Goal: Manage account settings

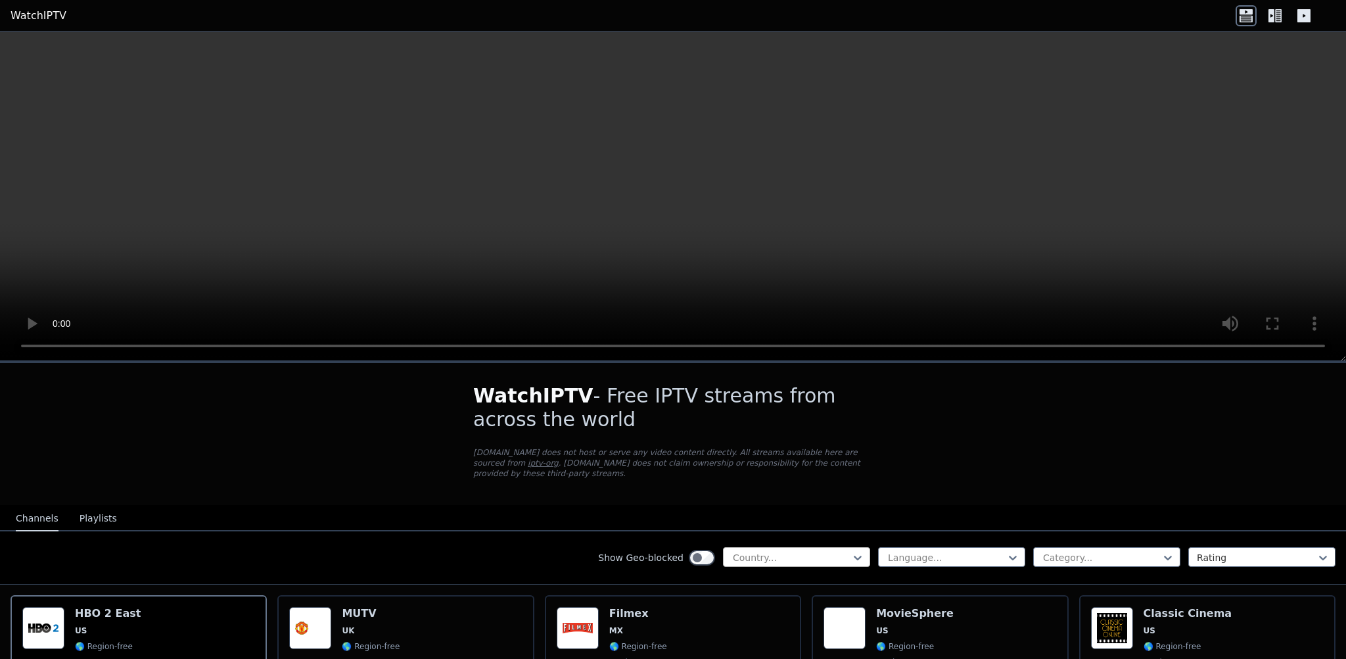
click at [777, 551] on div at bounding box center [792, 557] width 120 height 13
type input "******"
click at [749, 575] on div "[GEOGRAPHIC_DATA]" at bounding box center [796, 587] width 147 height 24
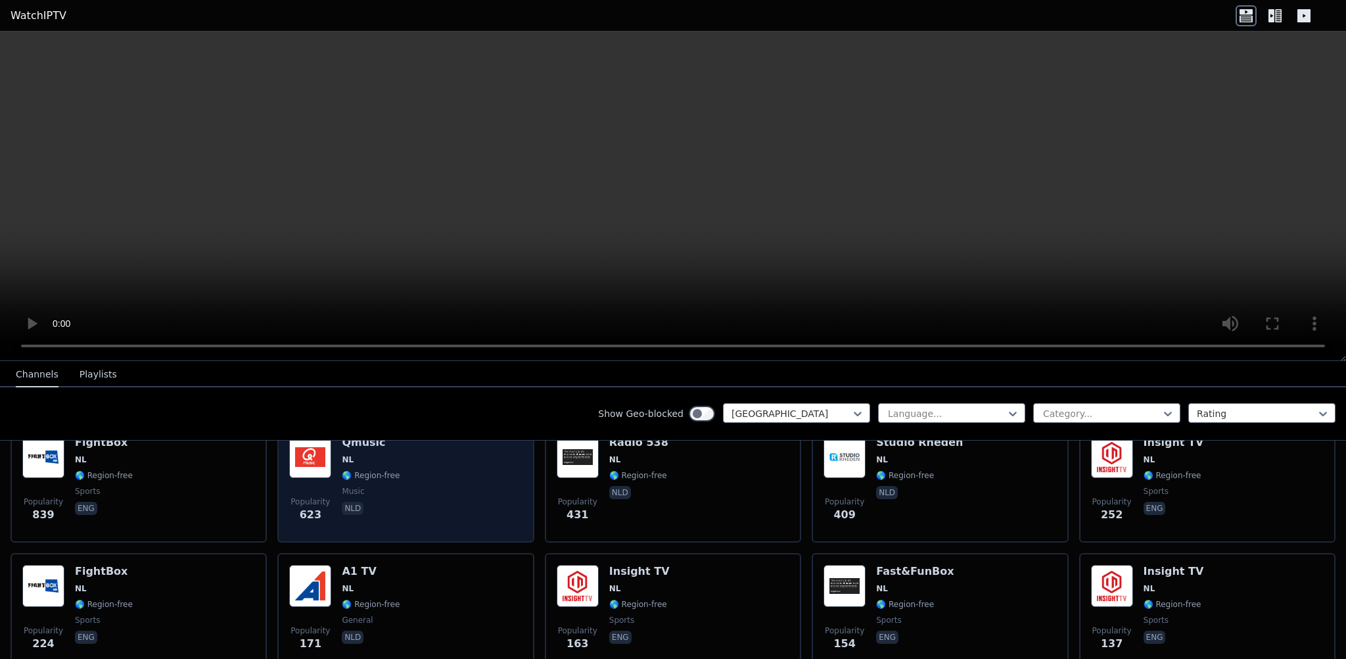
scroll to position [131, 0]
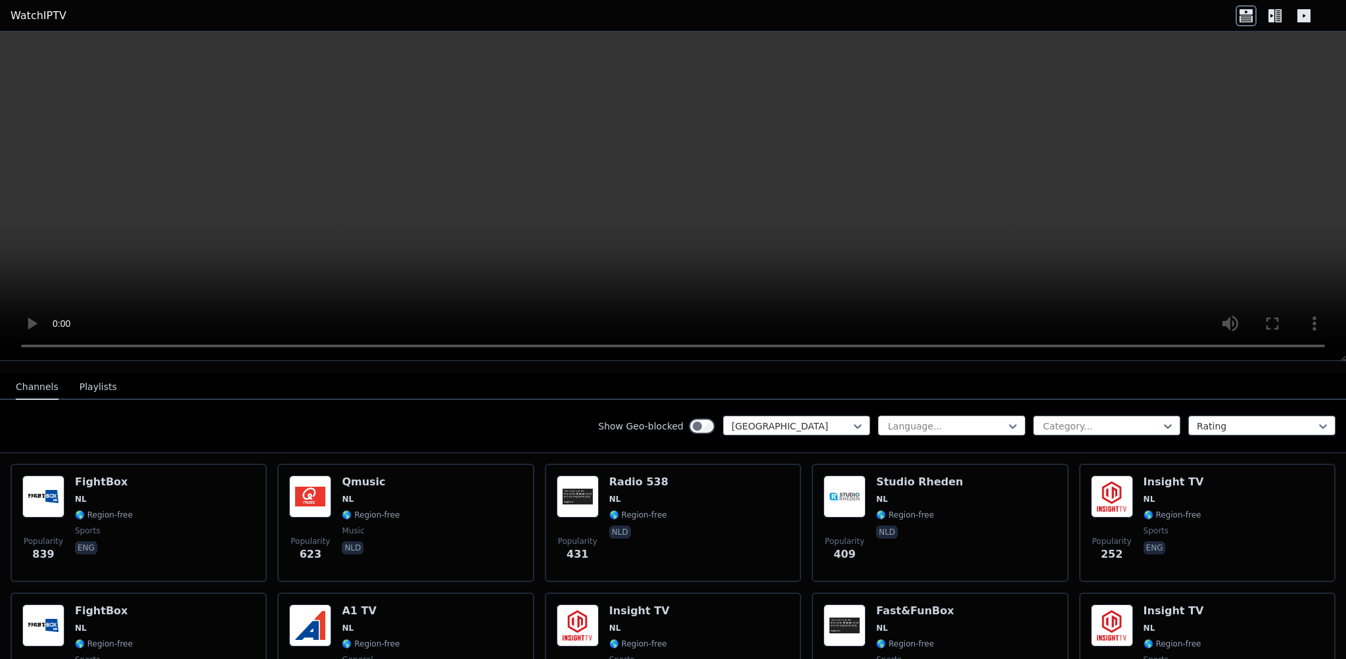
click at [939, 415] on div "Language..." at bounding box center [951, 425] width 147 height 20
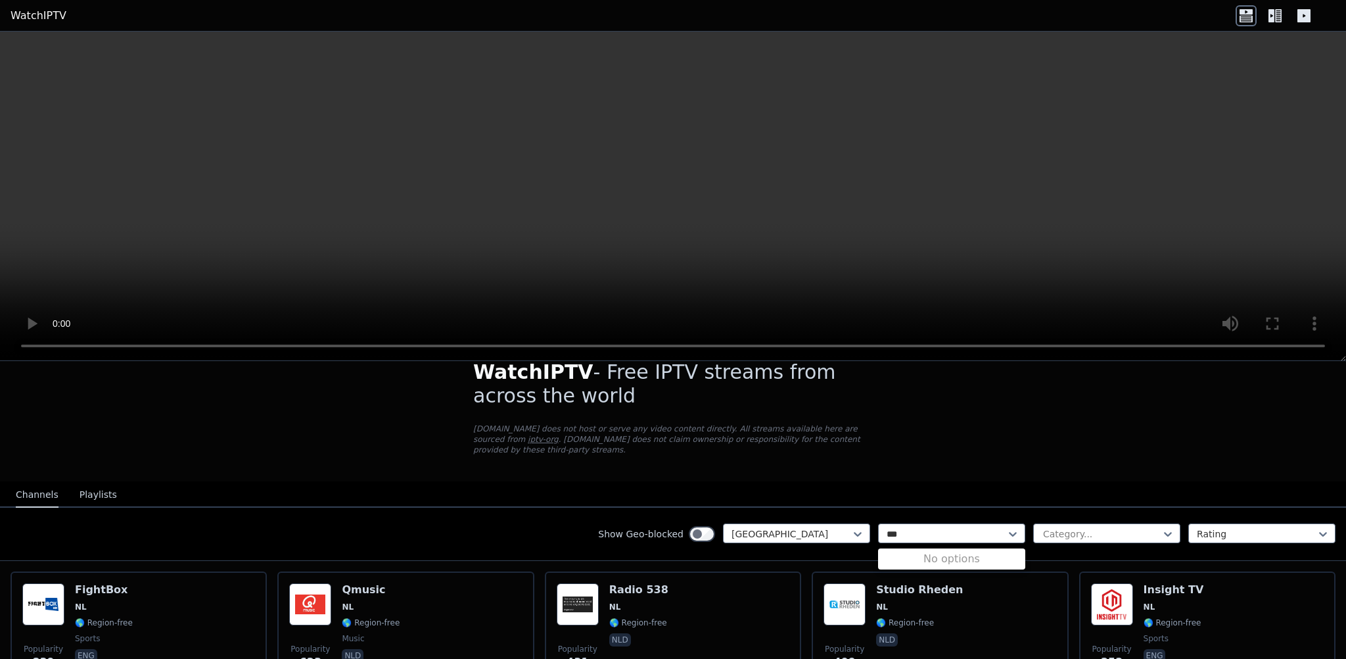
scroll to position [0, 0]
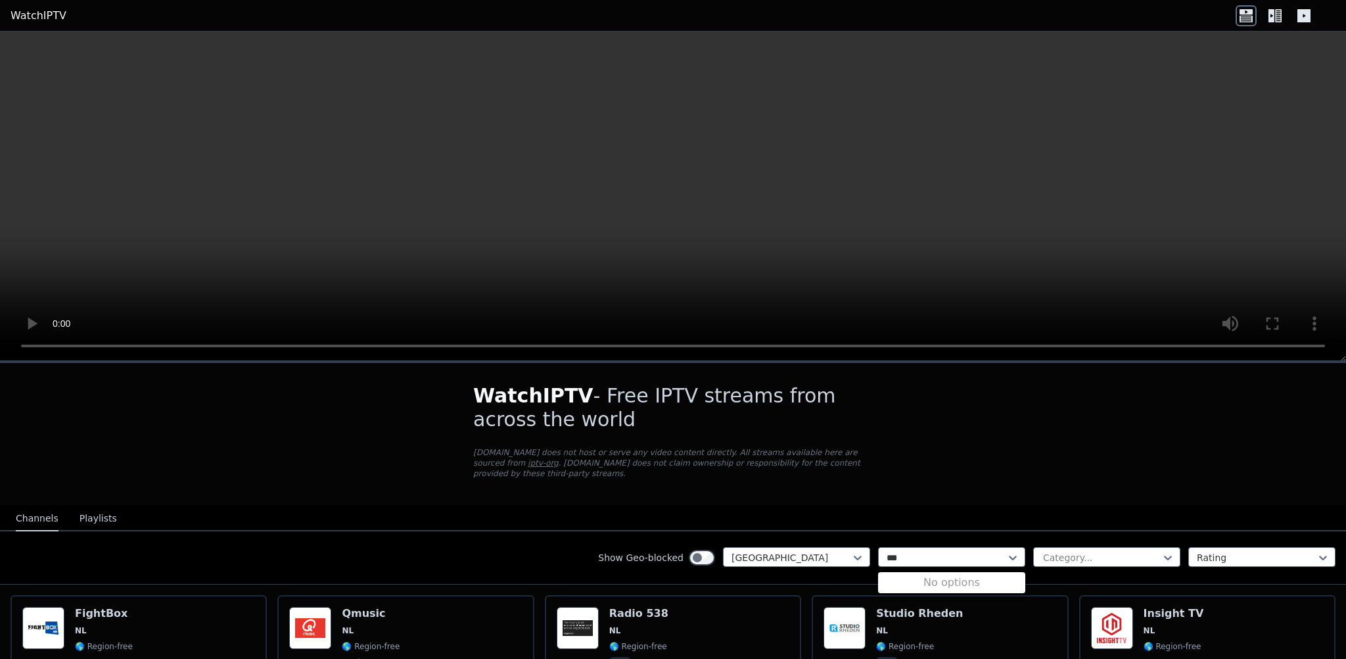
type input "***"
click at [1106, 551] on div at bounding box center [1102, 557] width 120 height 13
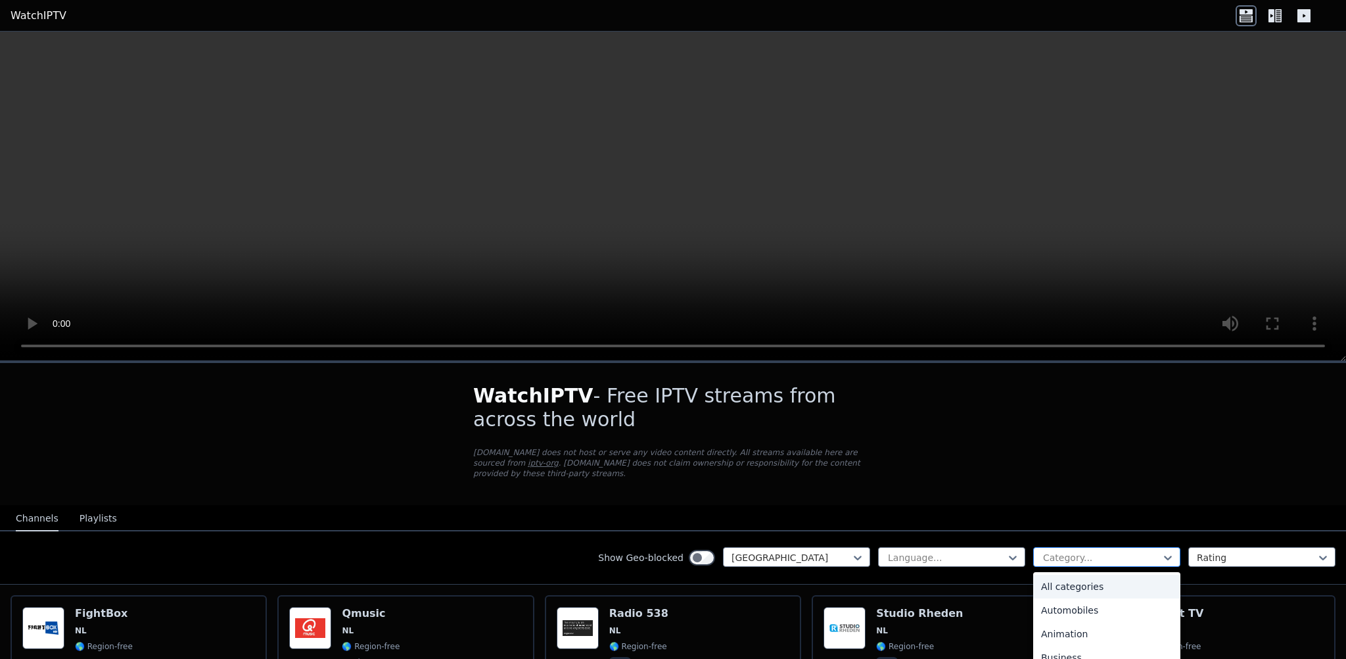
drag, startPoint x: 1112, startPoint y: 548, endPoint x: 1125, endPoint y: 550, distance: 13.9
click at [1112, 551] on div at bounding box center [1102, 557] width 120 height 13
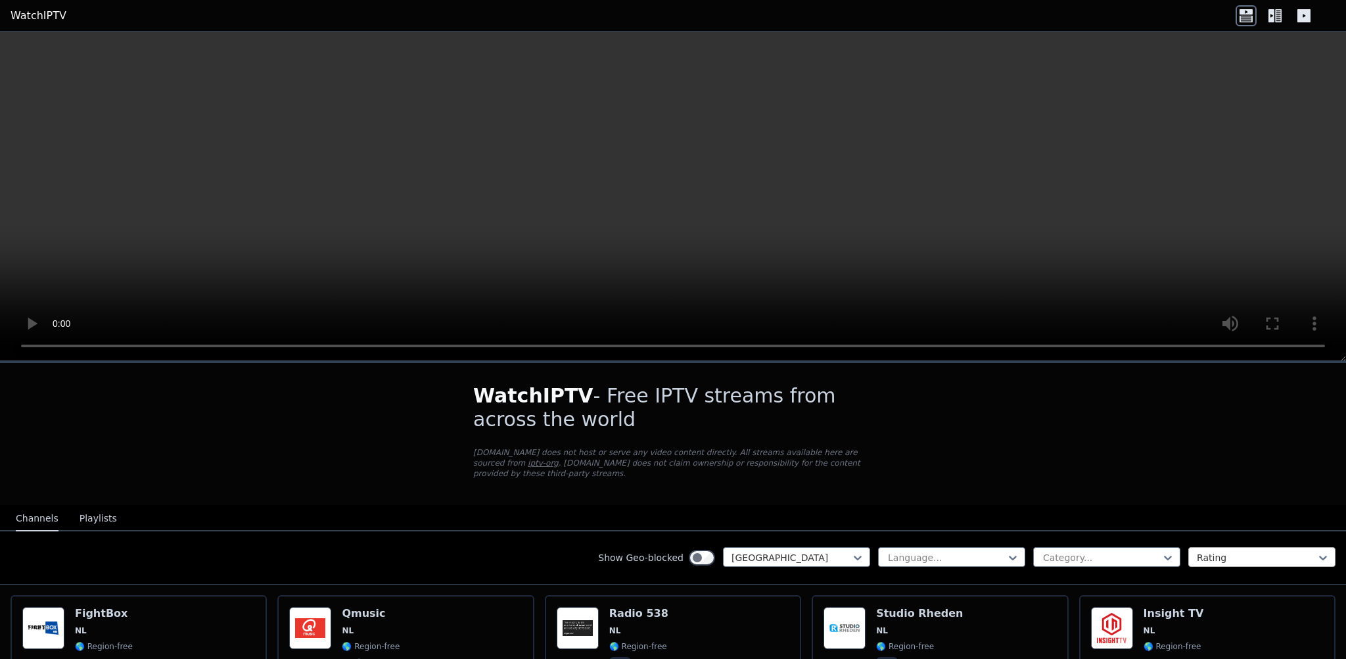
click at [1256, 551] on div at bounding box center [1257, 557] width 120 height 13
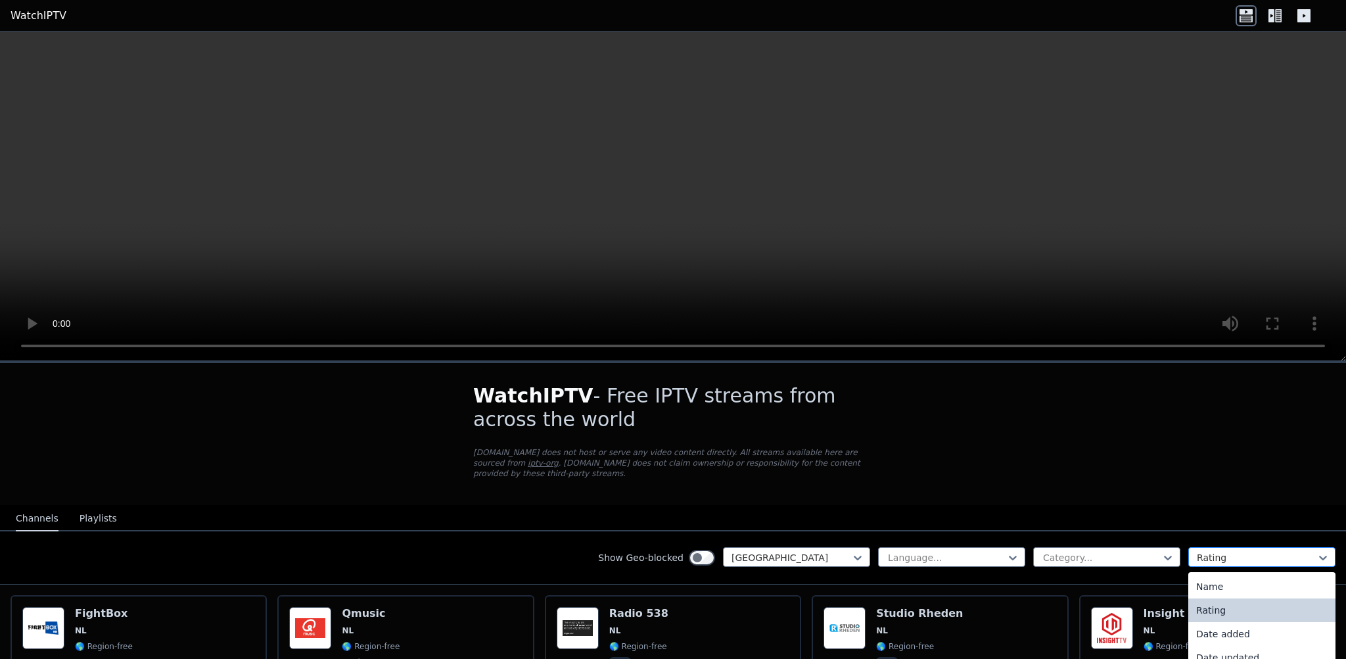
click at [1260, 551] on div at bounding box center [1257, 557] width 120 height 13
